Goal: Information Seeking & Learning: Learn about a topic

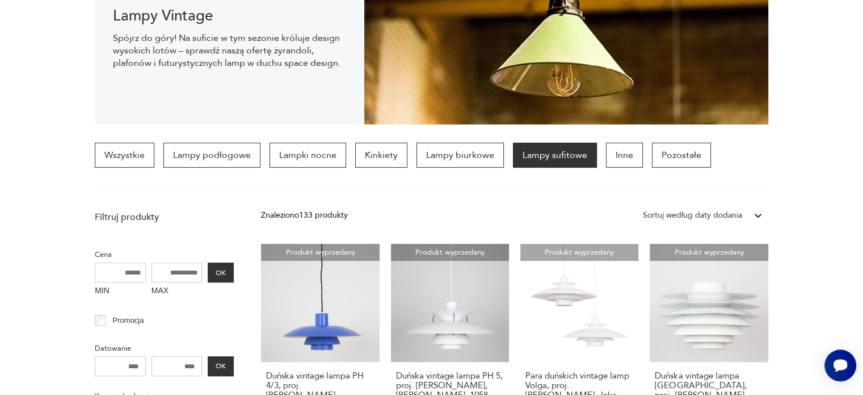
scroll to position [292, 0]
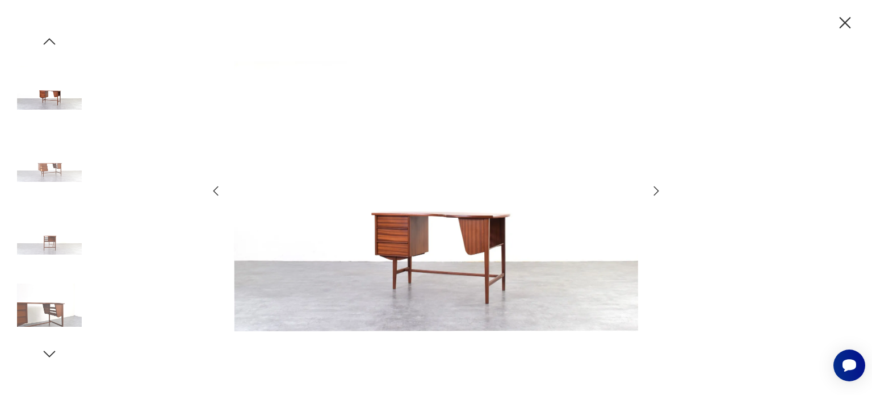
click at [660, 196] on icon "button" at bounding box center [656, 191] width 14 height 14
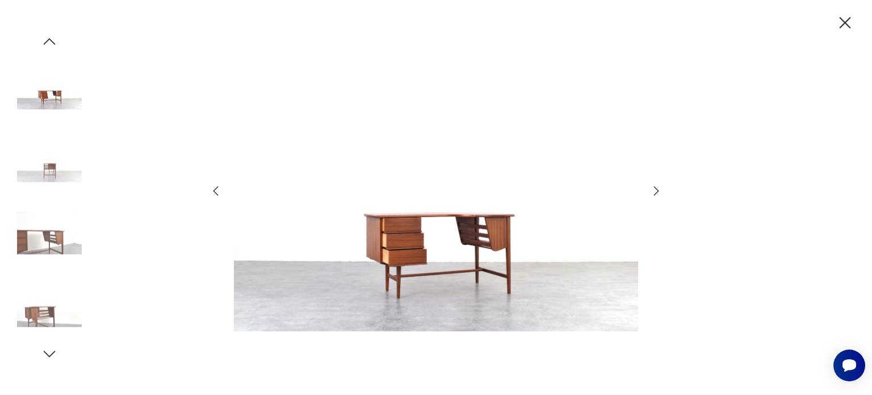
click at [660, 196] on icon "button" at bounding box center [656, 191] width 14 height 14
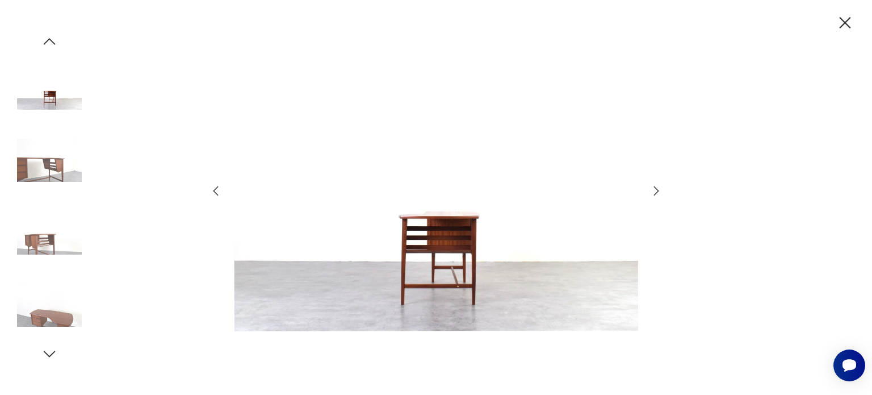
click at [660, 196] on icon "button" at bounding box center [656, 191] width 14 height 14
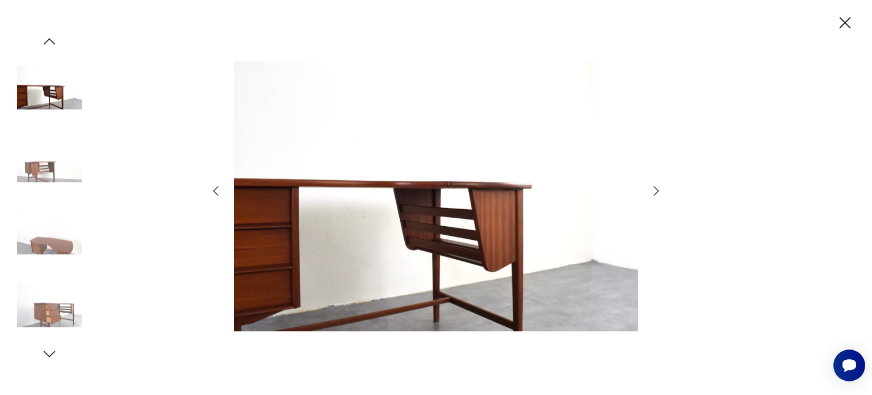
click at [660, 196] on icon "button" at bounding box center [656, 191] width 14 height 14
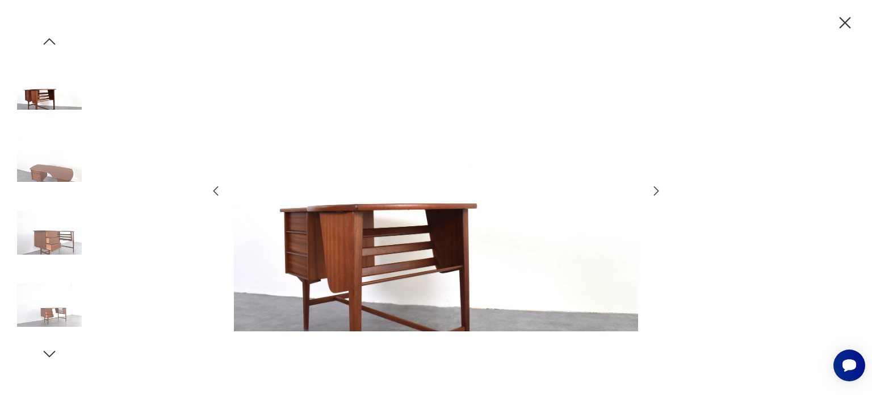
click at [660, 196] on icon "button" at bounding box center [656, 191] width 14 height 14
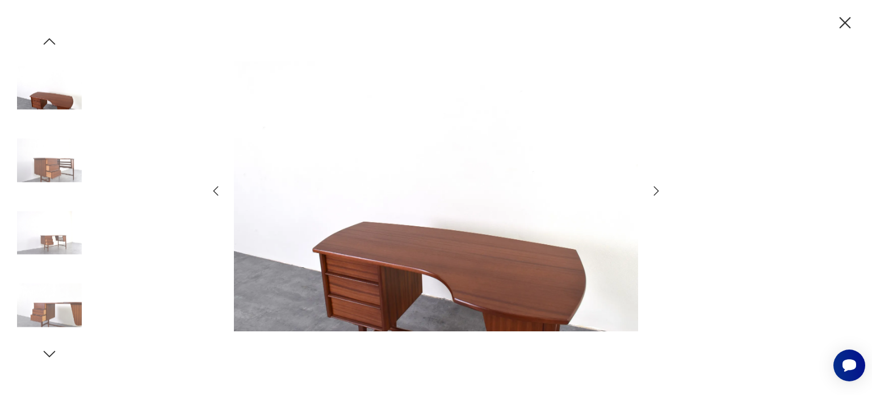
click at [660, 196] on icon "button" at bounding box center [656, 191] width 14 height 14
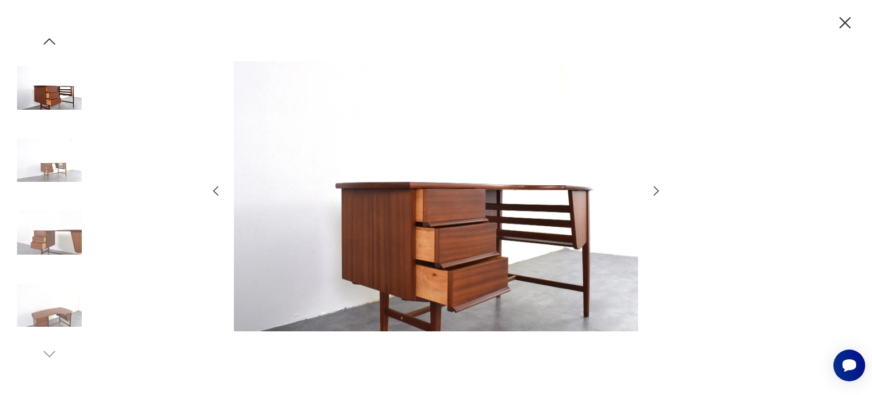
click at [660, 196] on icon "button" at bounding box center [656, 191] width 14 height 14
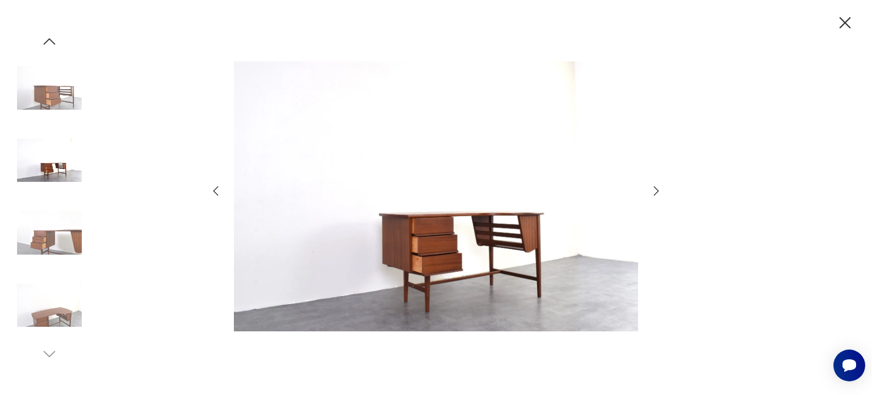
click at [660, 196] on icon "button" at bounding box center [656, 191] width 14 height 14
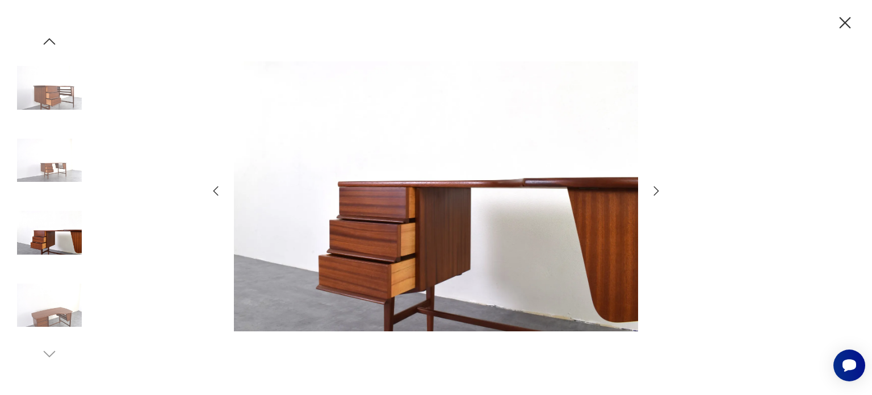
click at [660, 196] on icon "button" at bounding box center [656, 191] width 14 height 14
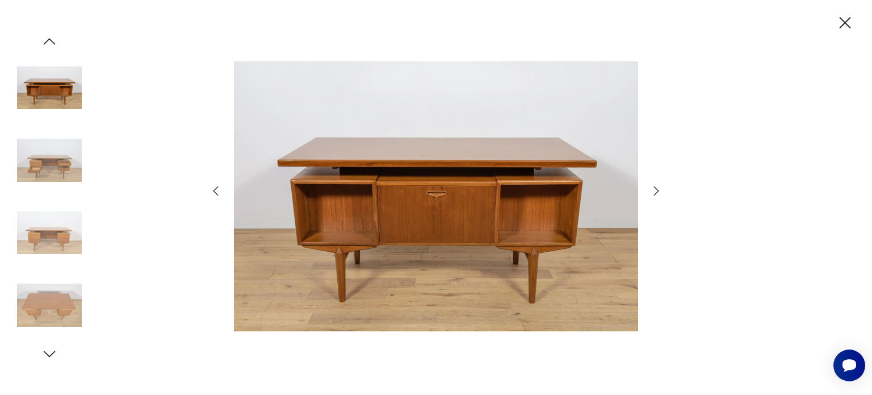
click at [654, 188] on icon "button" at bounding box center [656, 191] width 14 height 14
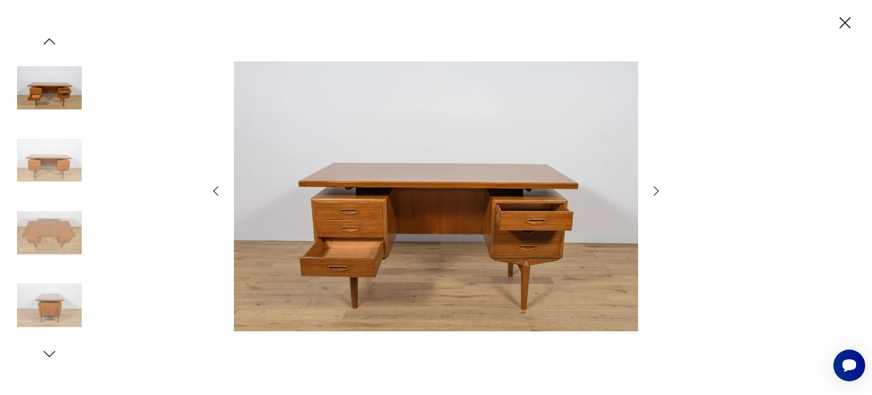
click at [654, 188] on icon "button" at bounding box center [656, 191] width 14 height 14
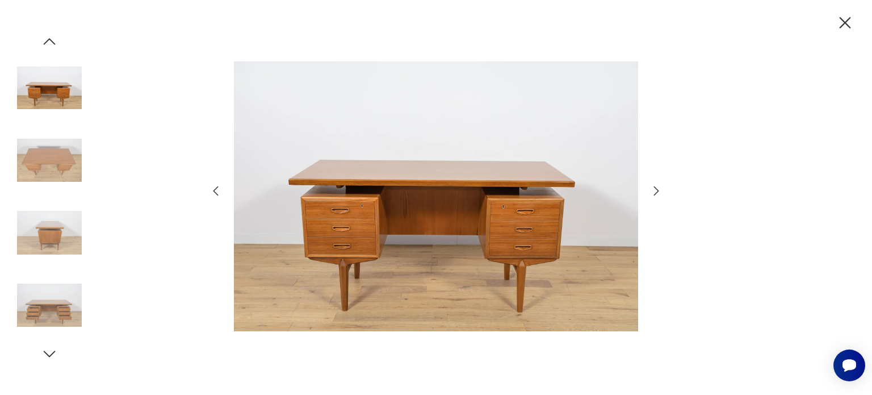
click at [654, 188] on icon "button" at bounding box center [656, 191] width 14 height 14
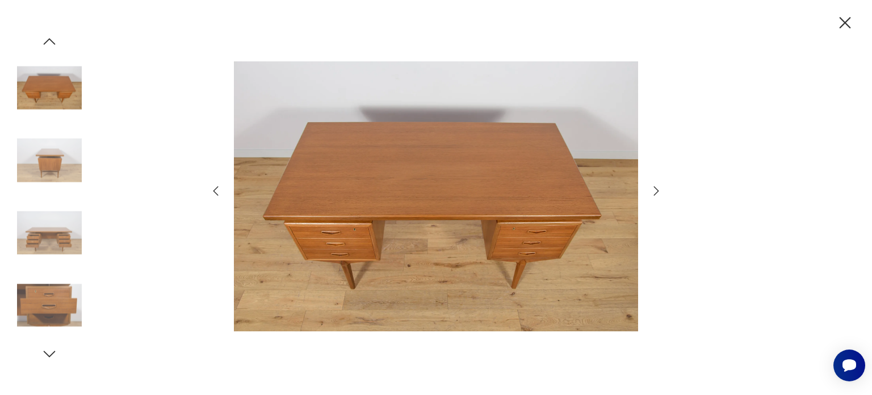
click at [654, 188] on icon "button" at bounding box center [656, 191] width 14 height 14
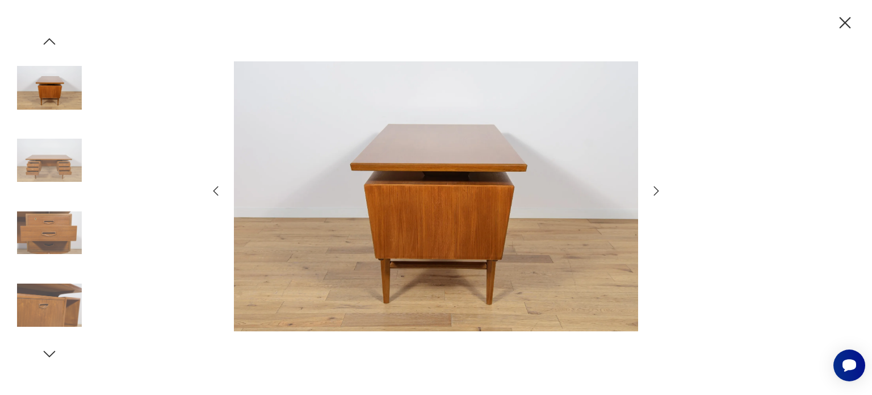
click at [654, 188] on icon "button" at bounding box center [656, 191] width 14 height 14
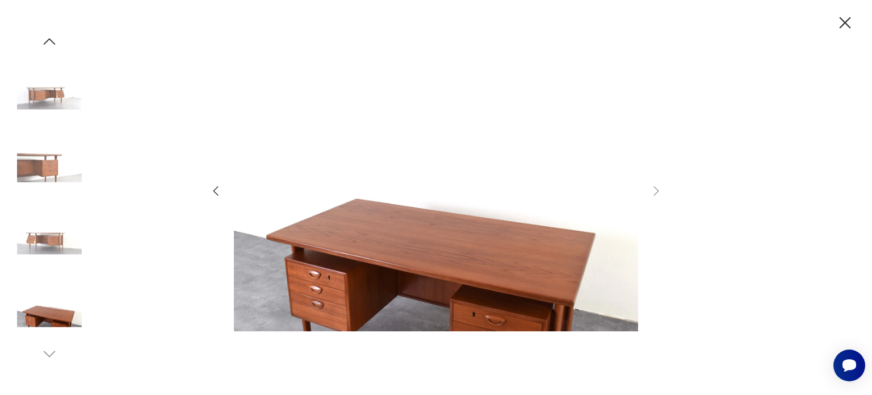
click at [216, 190] on icon "button" at bounding box center [216, 191] width 14 height 14
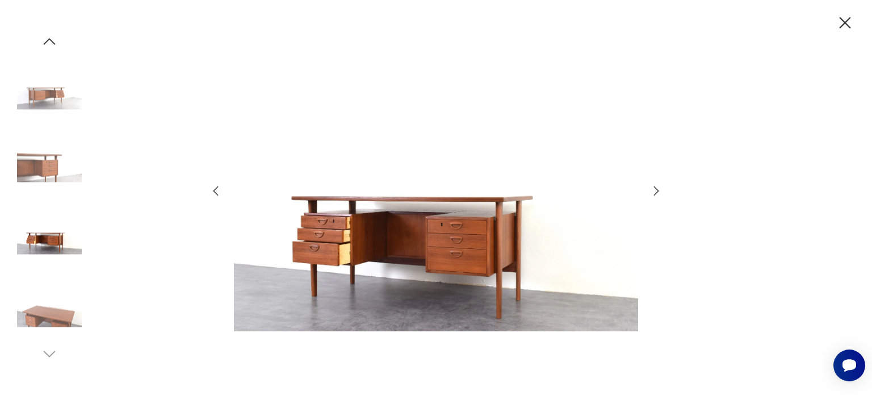
click at [216, 190] on icon "button" at bounding box center [216, 191] width 14 height 14
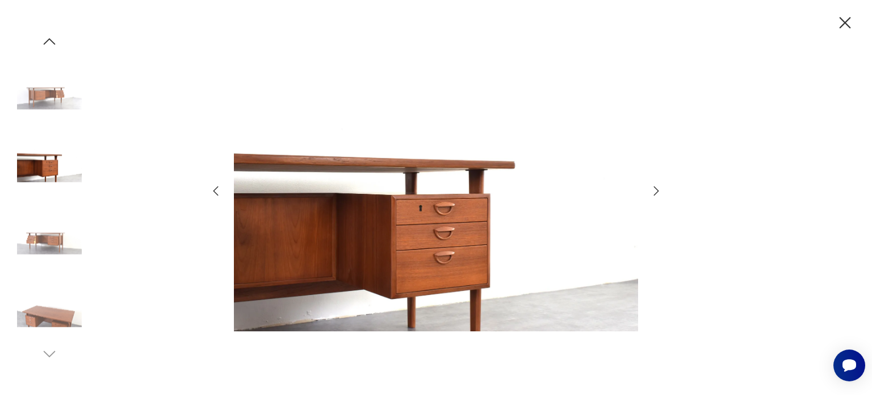
click at [216, 190] on icon "button" at bounding box center [216, 191] width 14 height 14
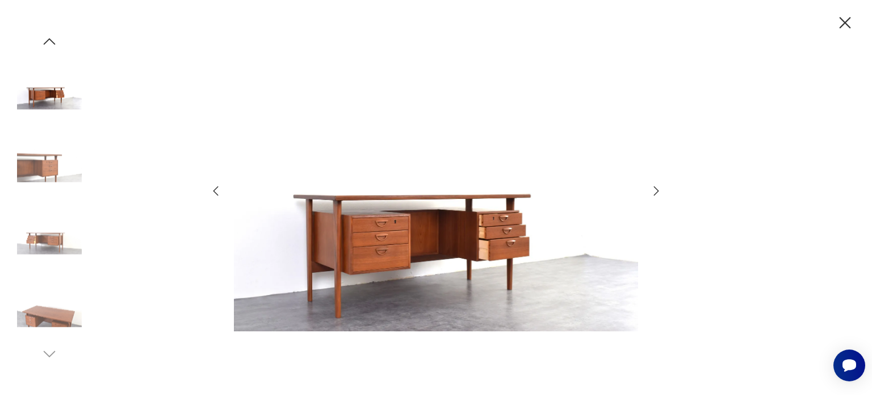
click at [216, 190] on icon "button" at bounding box center [216, 191] width 14 height 14
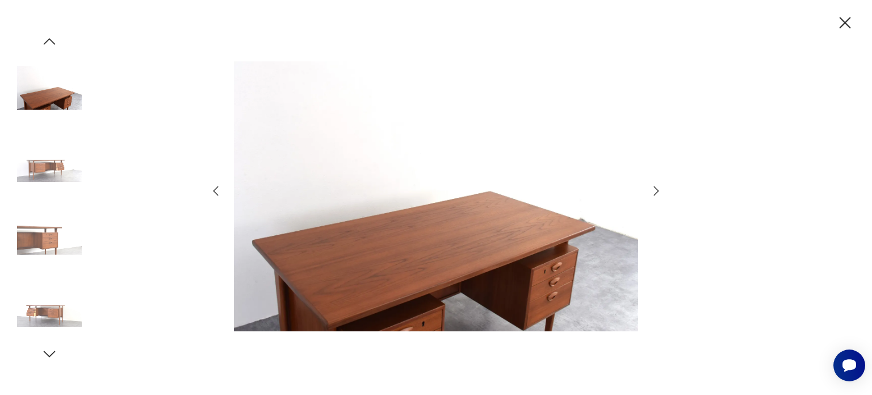
click at [216, 190] on icon "button" at bounding box center [216, 191] width 14 height 14
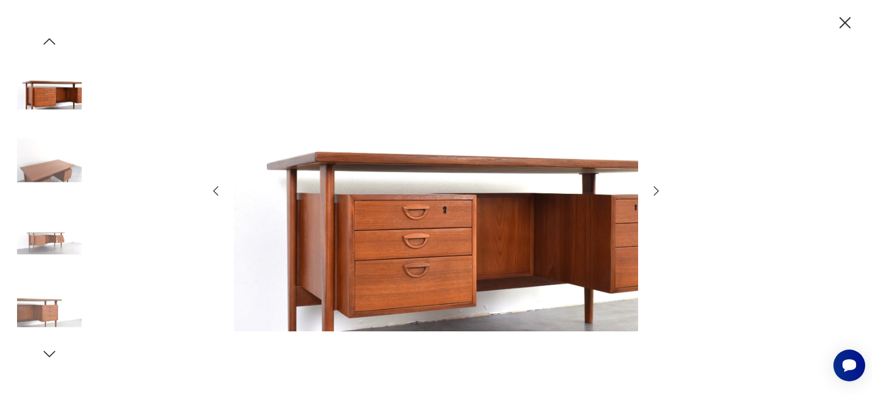
click at [216, 190] on icon "button" at bounding box center [216, 191] width 14 height 14
